Goal: Transaction & Acquisition: Register for event/course

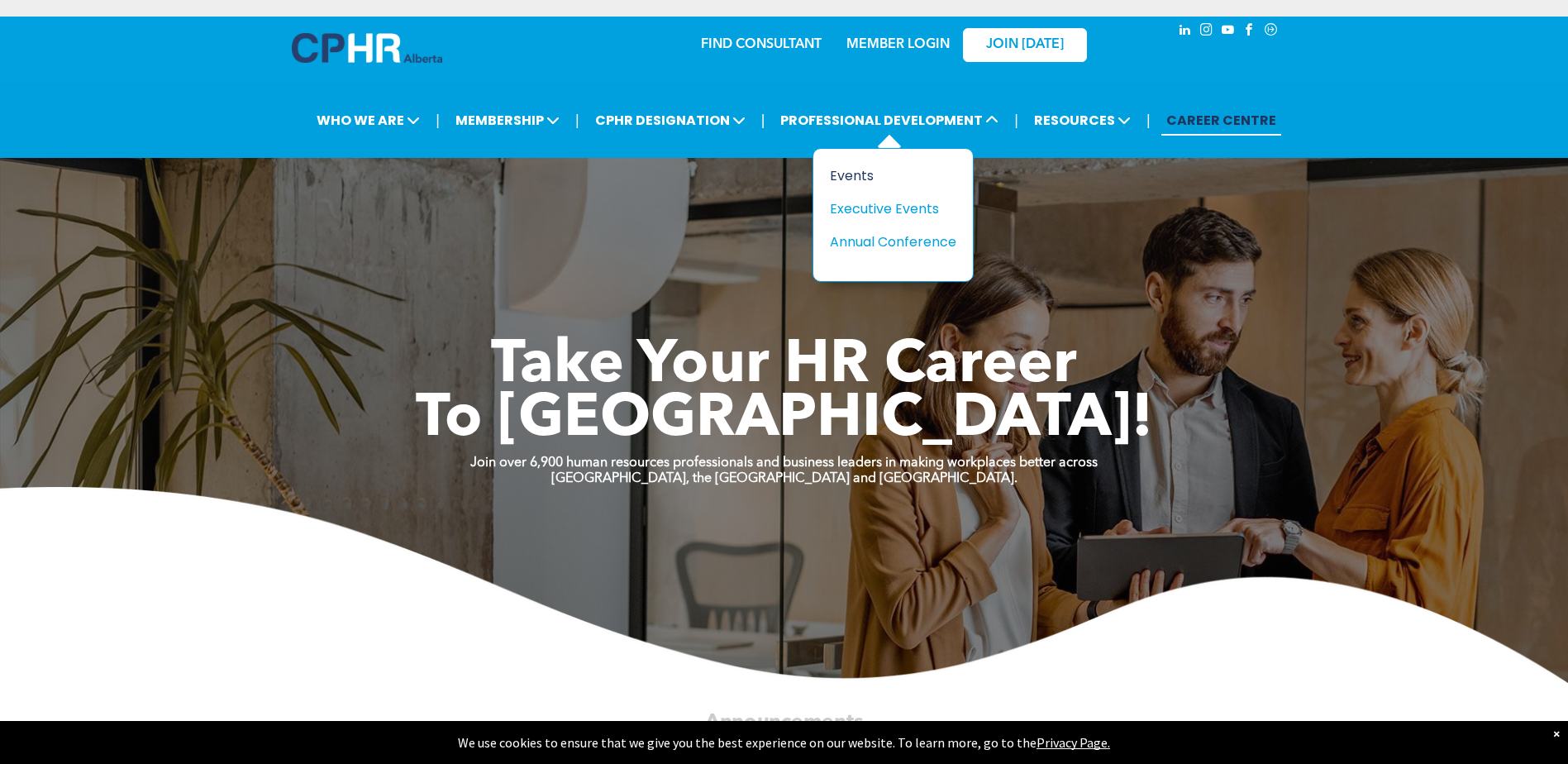
click at [847, 174] on div "Events" at bounding box center [887, 175] width 114 height 21
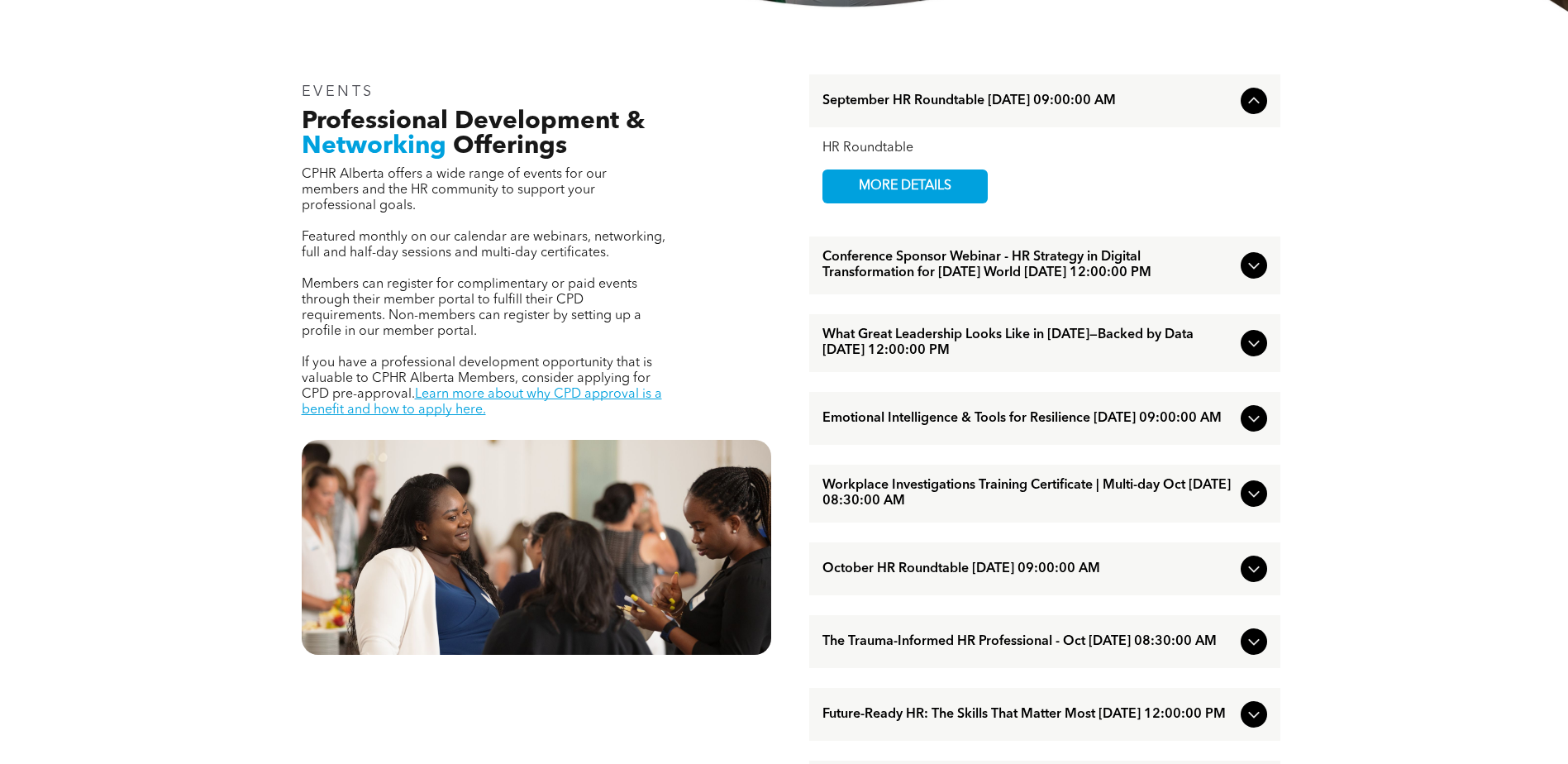
scroll to position [662, 0]
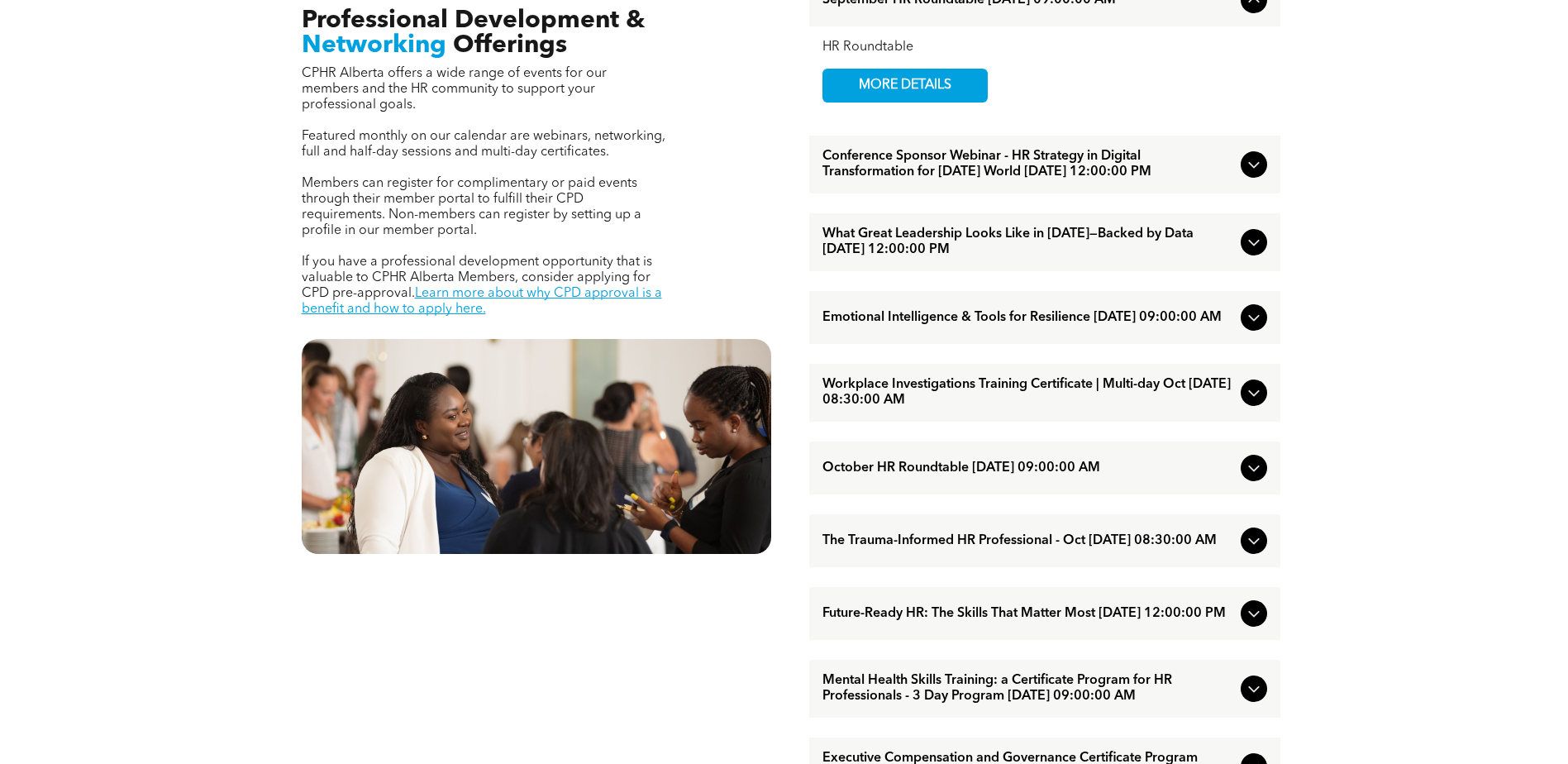
click at [1056, 409] on span "Workplace Investigations Training Certificate | Multi-day Oct [DATE] 08:30:00 AM" at bounding box center [1029, 392] width 412 height 32
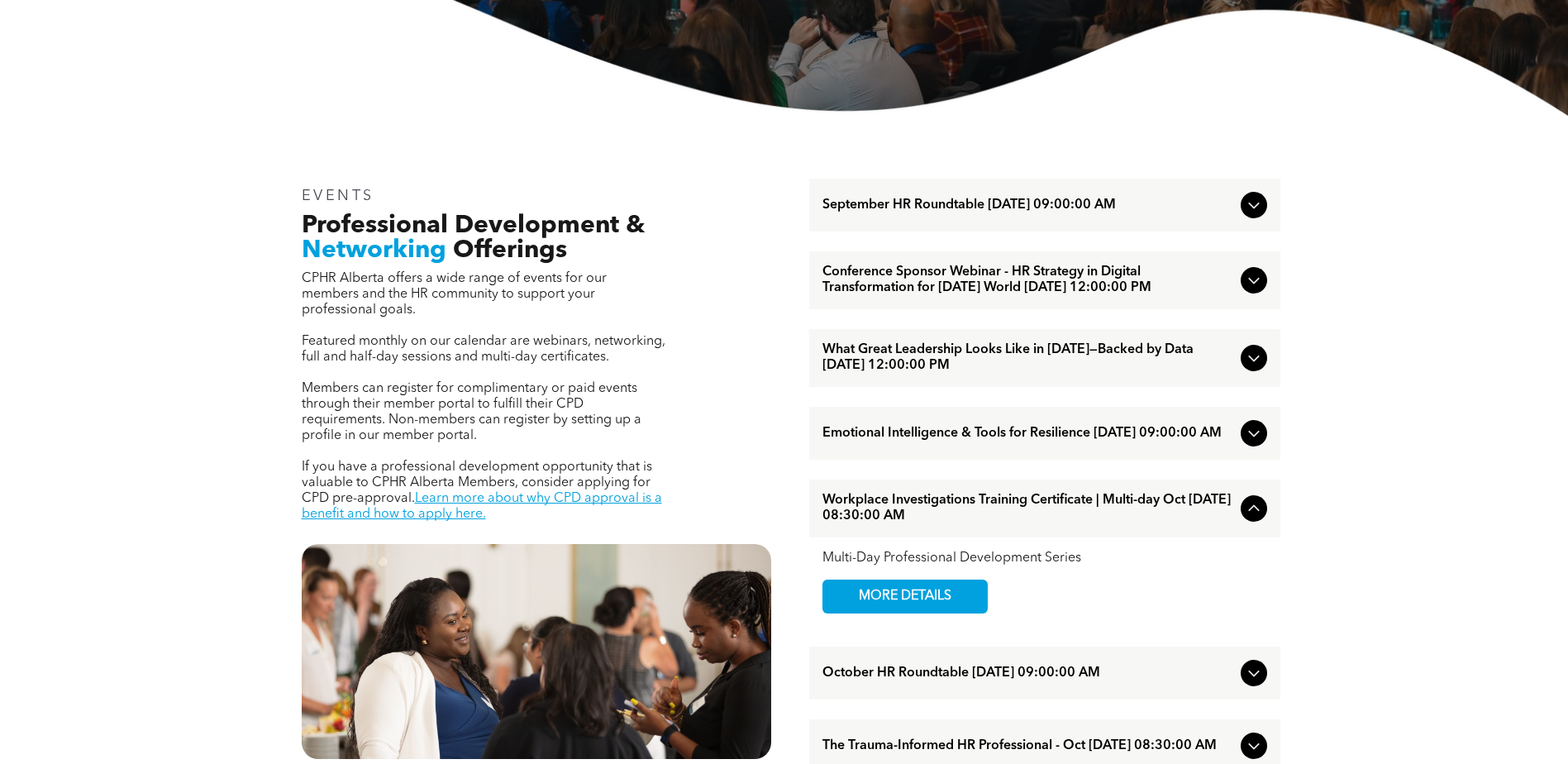
scroll to position [413, 0]
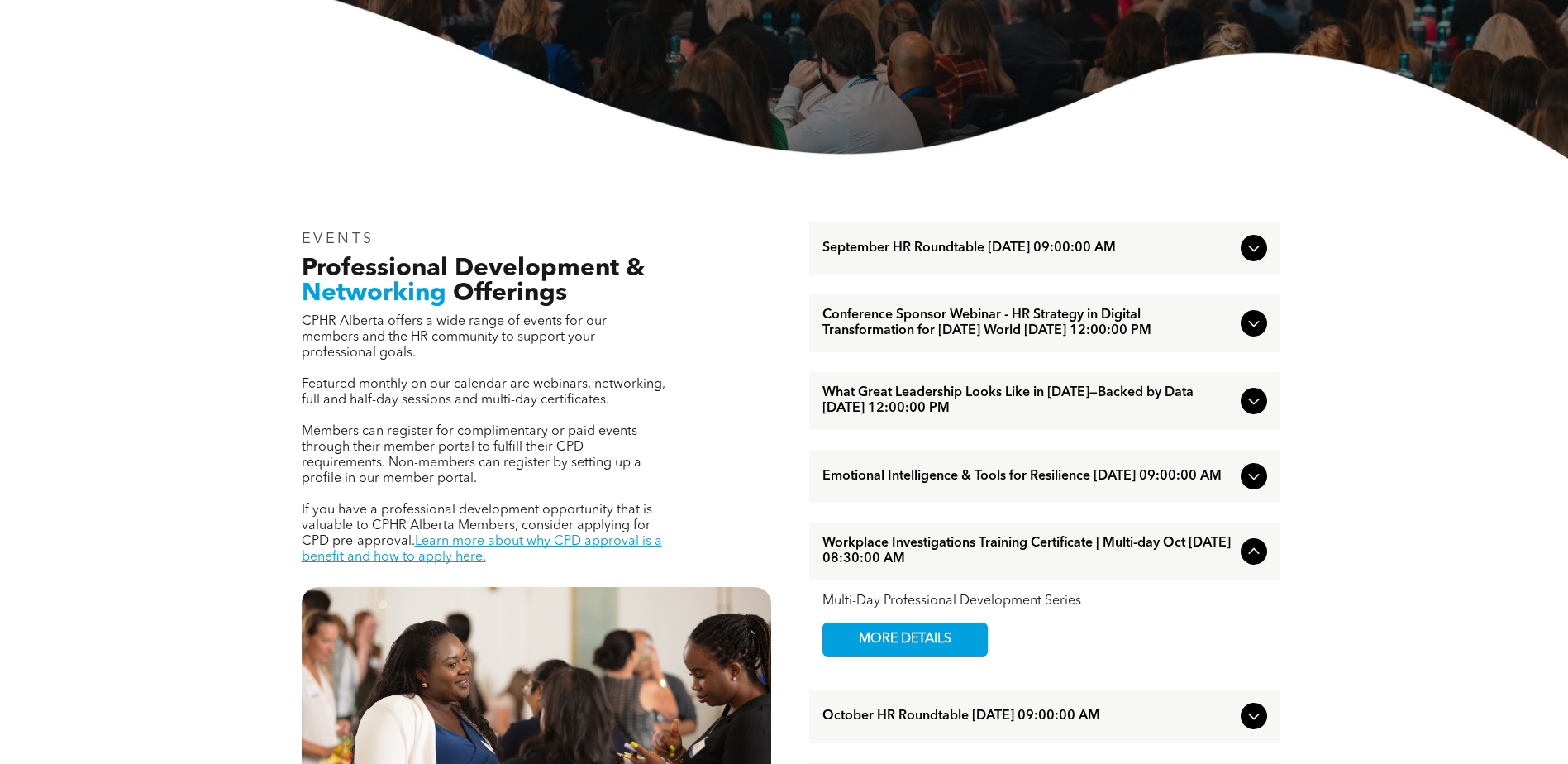
click at [1039, 334] on span "Conference Sponsor Webinar - HR Strategy in Digital Transformation for [DATE] W…" at bounding box center [1029, 323] width 412 height 32
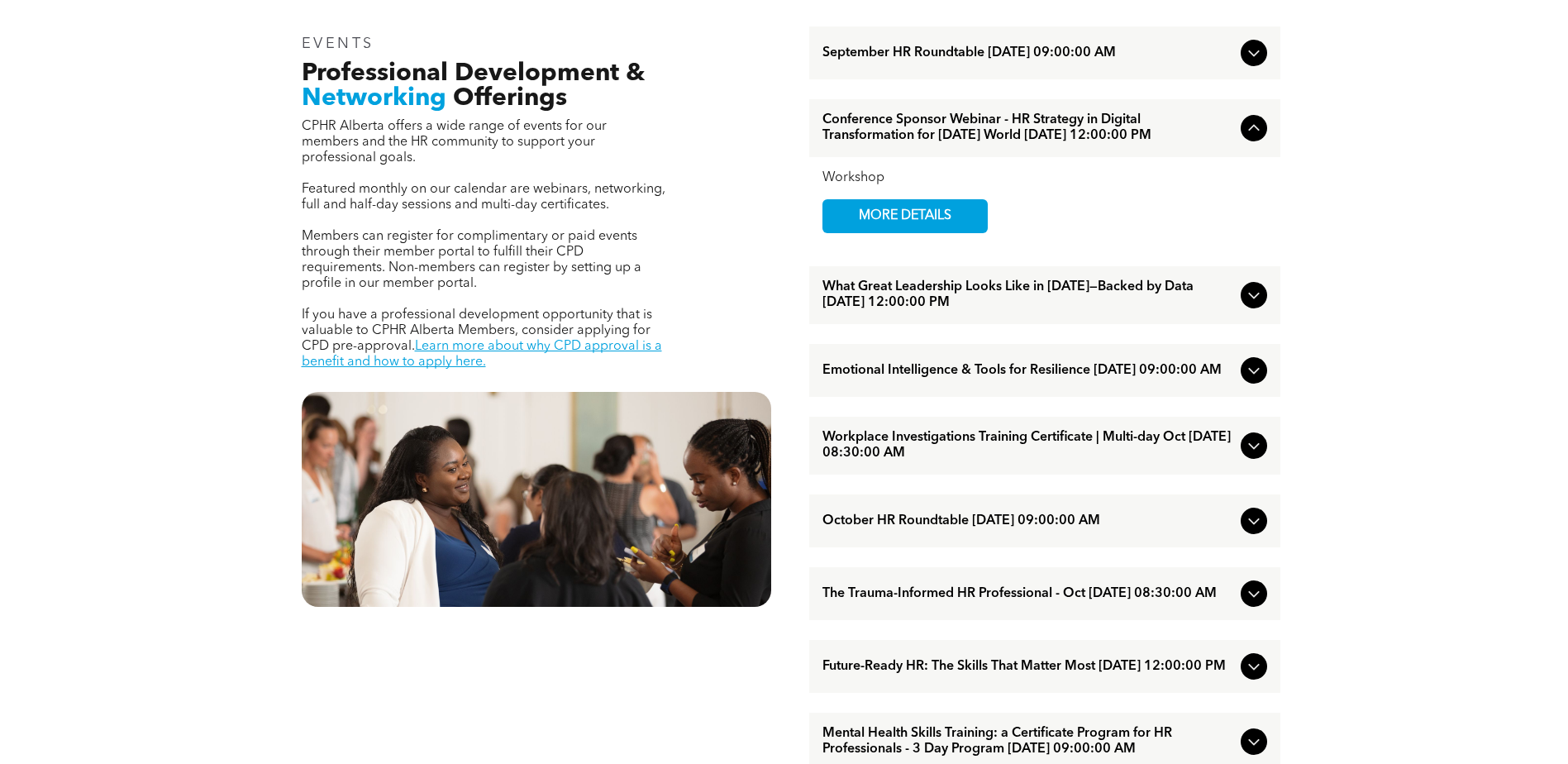
scroll to position [579, 0]
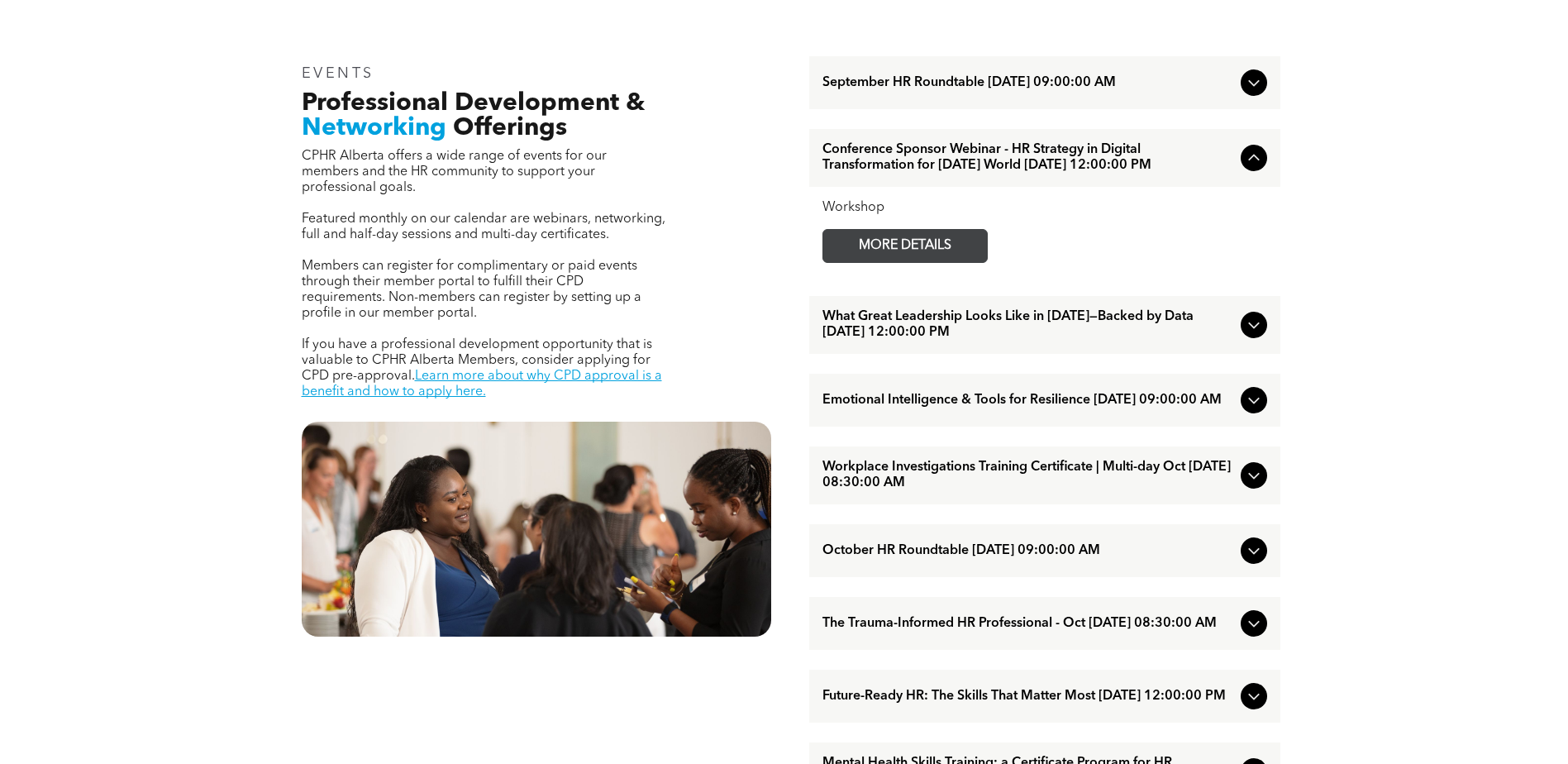
click at [892, 263] on span "MORE DETAILS" at bounding box center [905, 246] width 131 height 33
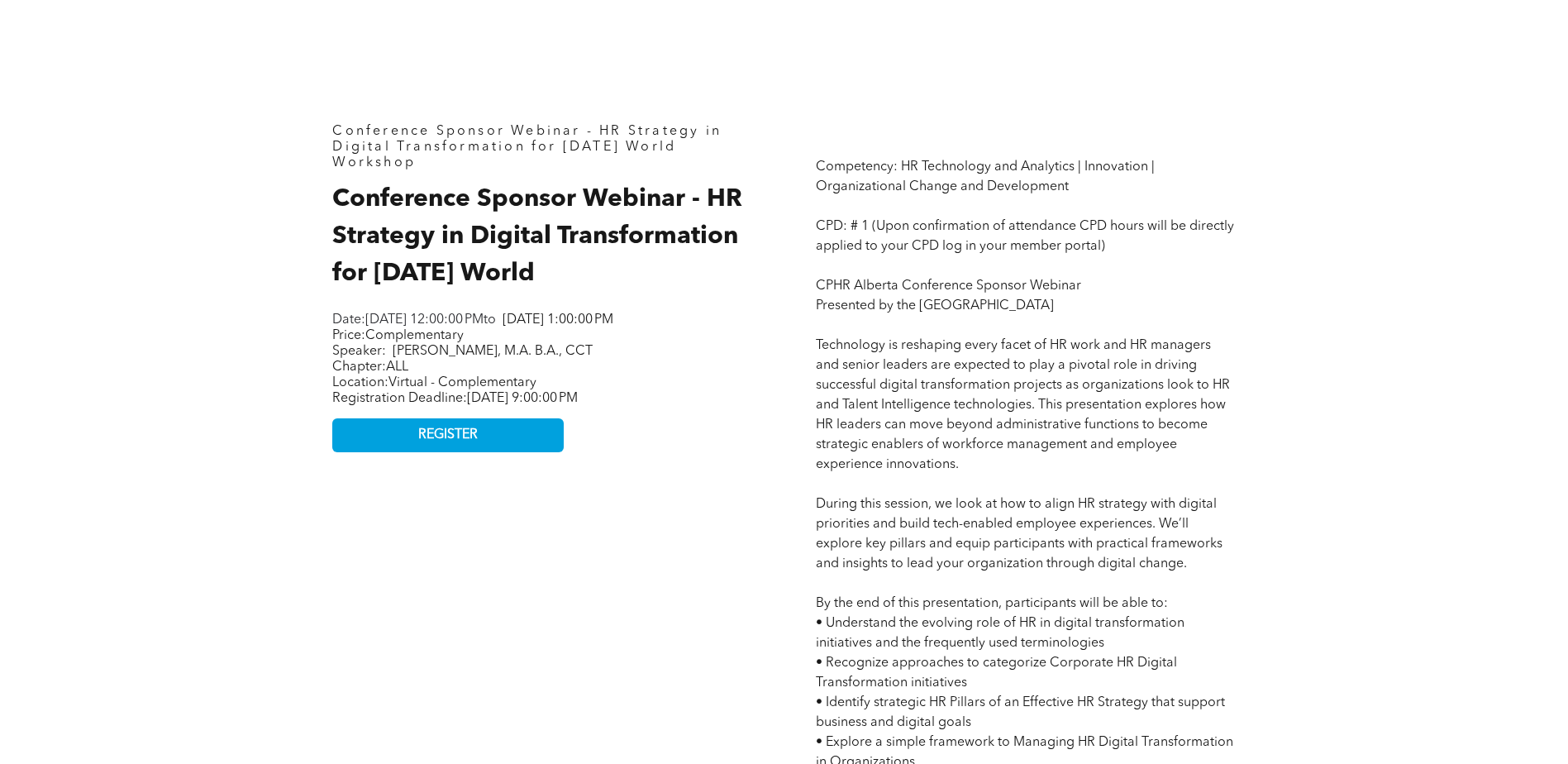
scroll to position [745, 0]
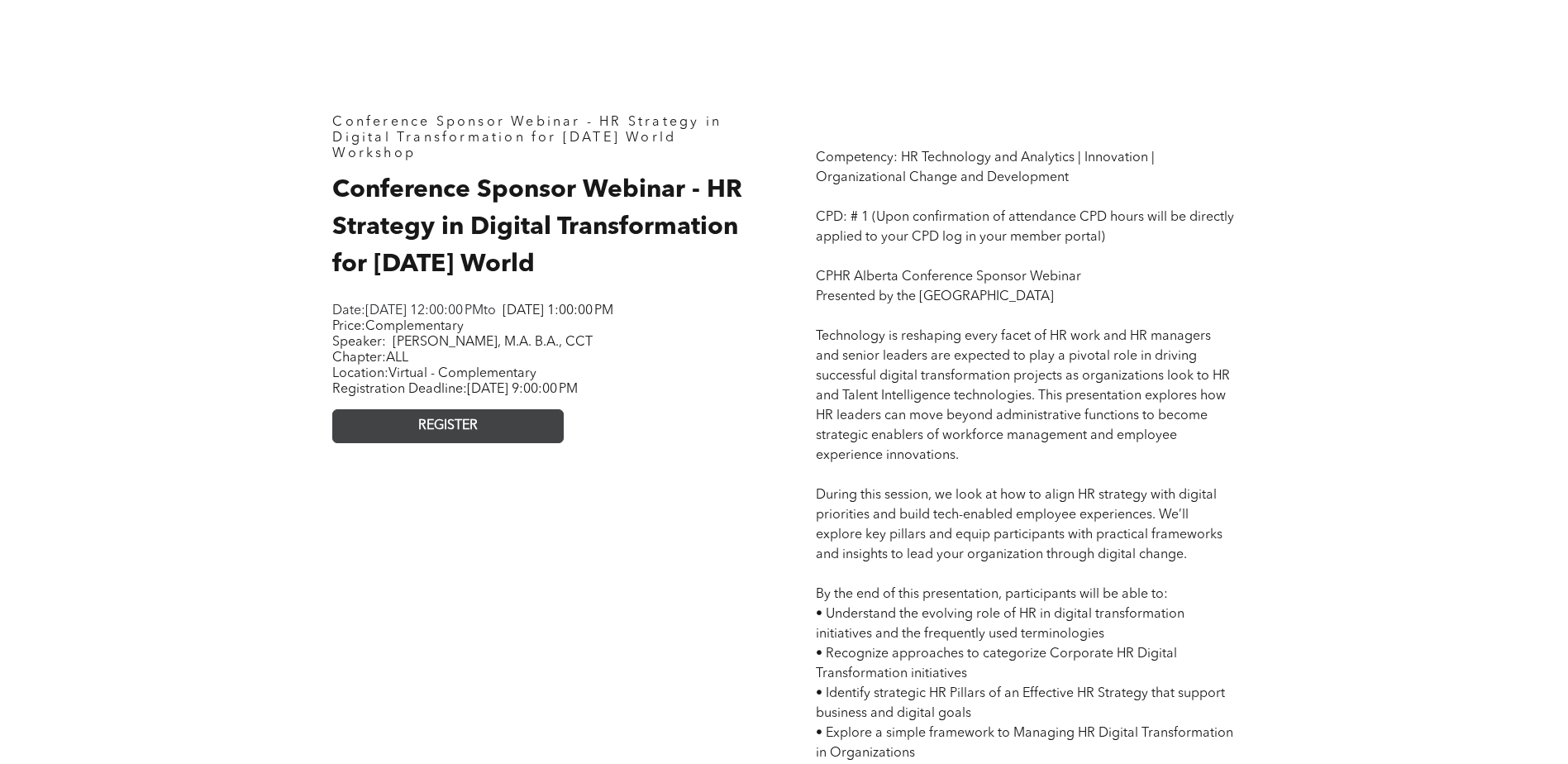
click at [534, 443] on link "REGISTER" at bounding box center [448, 426] width 232 height 34
click at [368, 441] on link "REGISTER" at bounding box center [448, 426] width 232 height 34
